Goal: Information Seeking & Learning: Learn about a topic

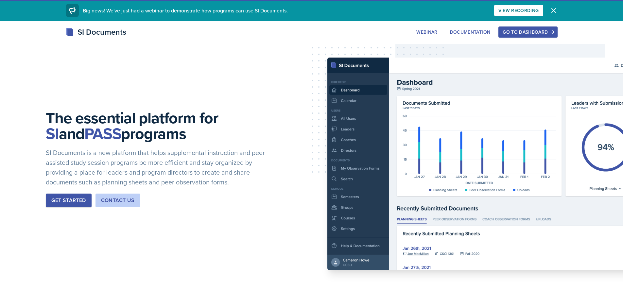
click at [544, 29] on div "Go to Dashboard" at bounding box center [528, 31] width 50 height 5
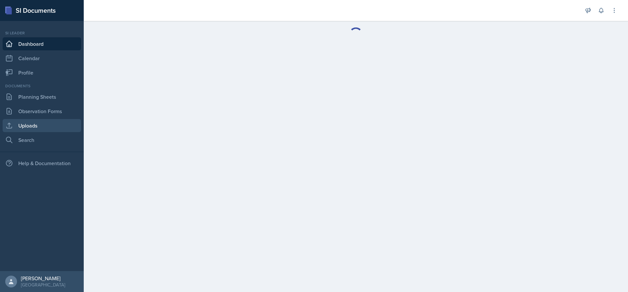
click at [27, 126] on link "Uploads" at bounding box center [42, 125] width 79 height 13
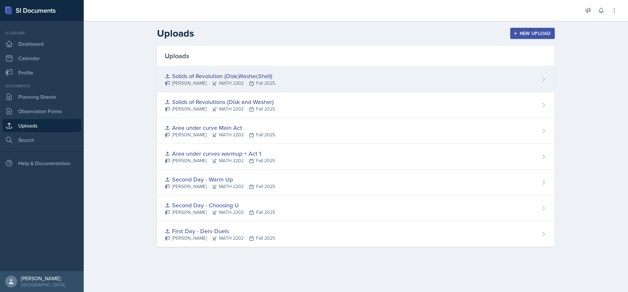
click at [219, 79] on div "Solids of Revolution (Disk,Washer,Shell)" at bounding box center [220, 76] width 110 height 9
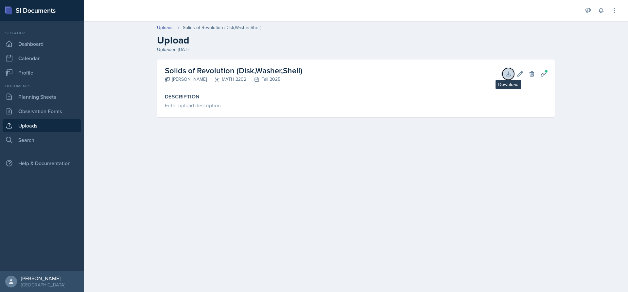
click at [511, 75] on icon at bounding box center [508, 74] width 7 height 7
